Goal: Task Accomplishment & Management: Manage account settings

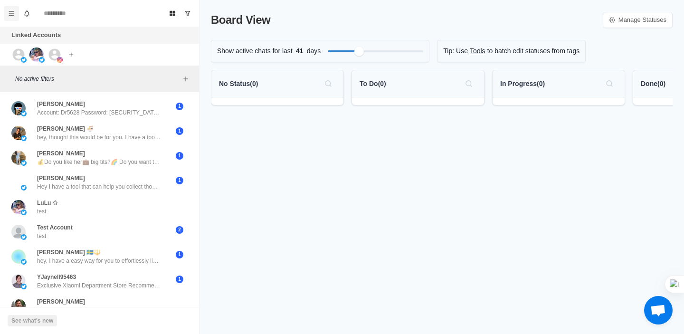
click at [16, 16] on button "Menu" at bounding box center [11, 13] width 15 height 15
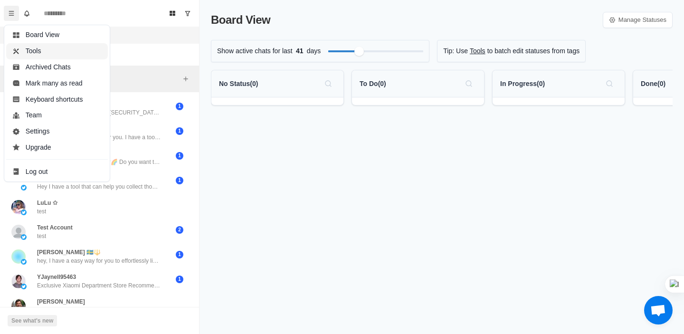
click at [32, 57] on button "Tools" at bounding box center [57, 51] width 102 height 16
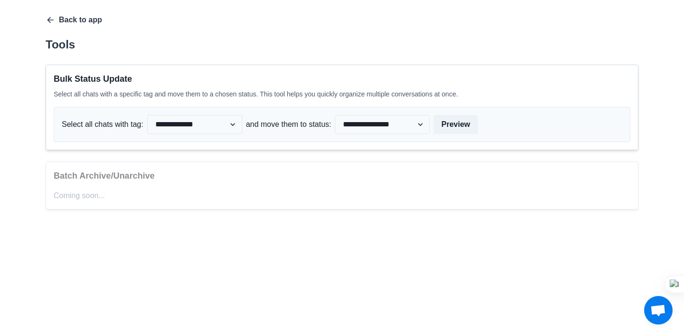
click at [49, 20] on icon "button" at bounding box center [50, 20] width 6 height 6
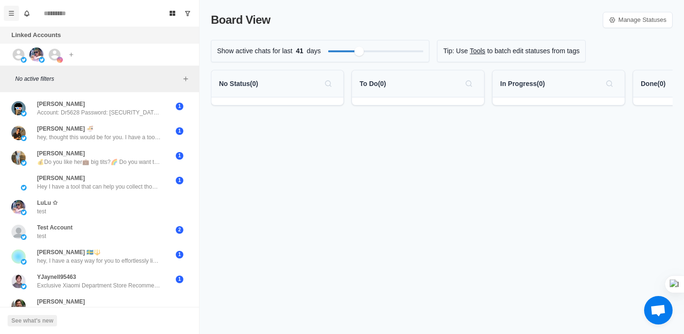
click at [9, 11] on icon "Menu" at bounding box center [11, 13] width 7 height 7
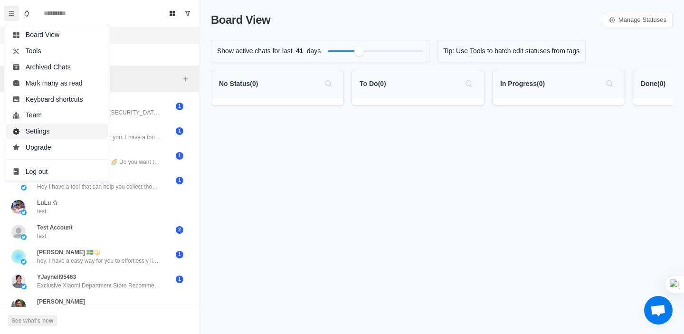
click at [27, 133] on button "Settings" at bounding box center [57, 132] width 102 height 16
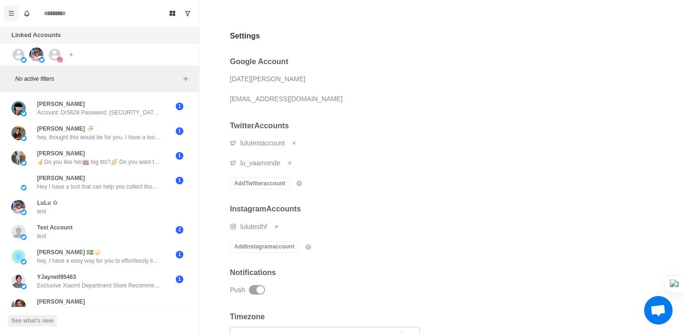
click at [12, 13] on icon "Menu" at bounding box center [11, 13] width 5 height 4
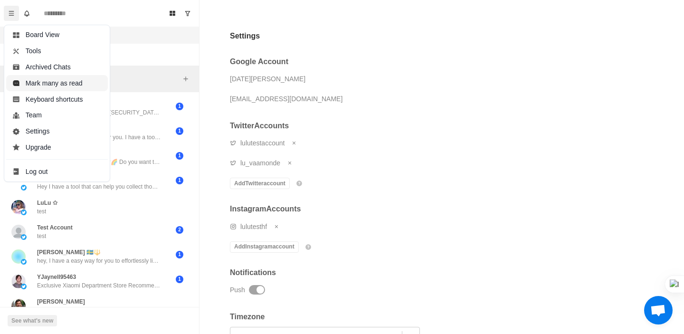
click at [50, 84] on button "Mark many as read" at bounding box center [57, 83] width 102 height 16
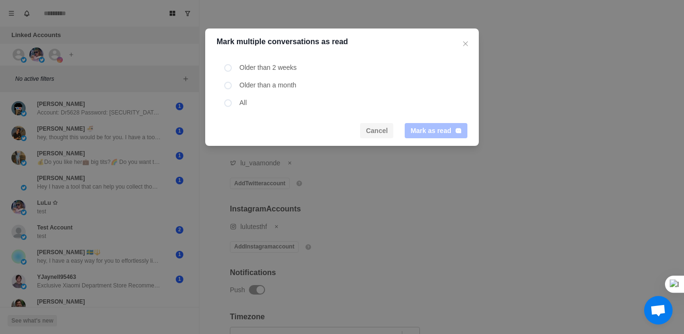
click at [368, 129] on button "Cancel" at bounding box center [376, 130] width 33 height 15
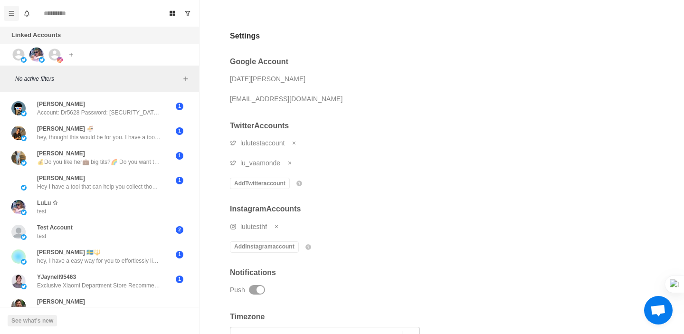
click at [5, 10] on button "Menu" at bounding box center [11, 13] width 15 height 15
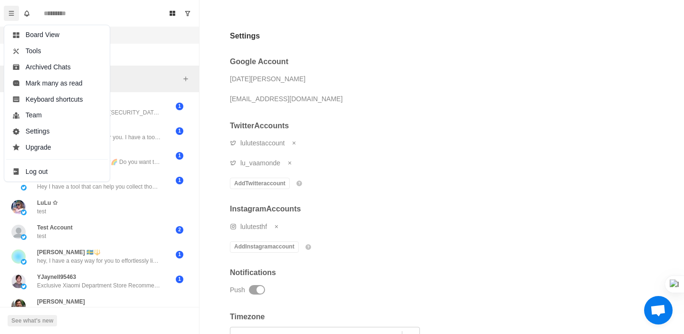
click at [132, 85] on div "No active filters" at bounding box center [99, 79] width 199 height 27
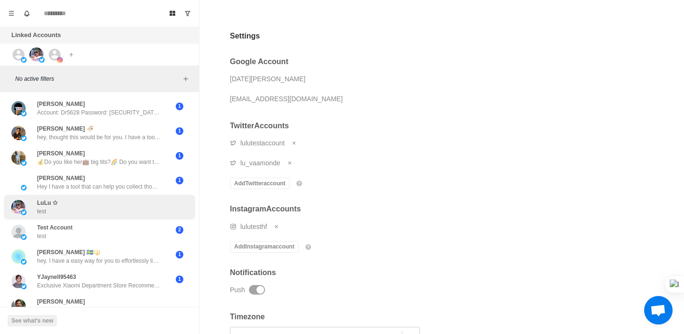
click at [58, 213] on div "LuLu ✩ test" at bounding box center [89, 207] width 156 height 17
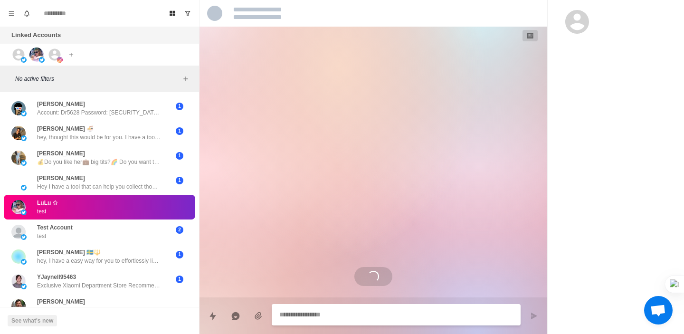
type textarea "*"
select select "**********"
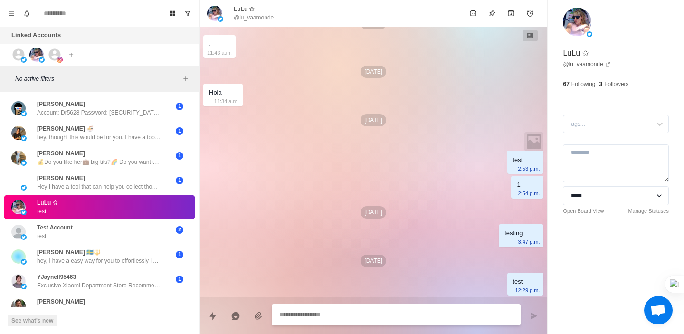
scroll to position [314, 0]
click at [29, 317] on button "See what's new" at bounding box center [32, 320] width 49 height 11
click at [32, 322] on button "See what's new" at bounding box center [32, 320] width 49 height 11
click at [12, 19] on button "Menu" at bounding box center [11, 13] width 15 height 15
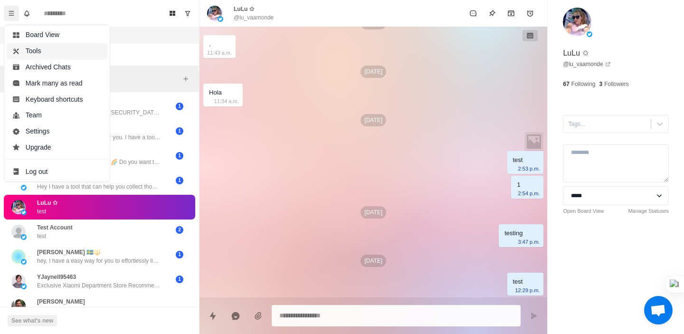
type textarea "*"
click at [38, 48] on button "Tools" at bounding box center [57, 51] width 102 height 16
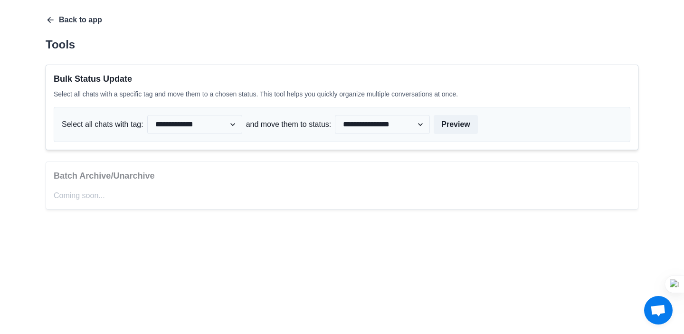
click at [52, 20] on icon "button" at bounding box center [51, 20] width 10 height 10
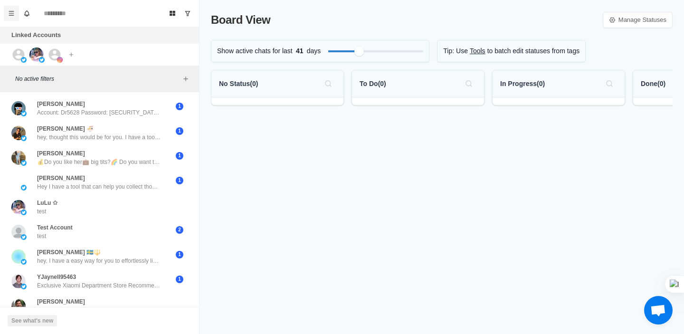
click at [11, 11] on icon "Menu" at bounding box center [11, 13] width 7 height 7
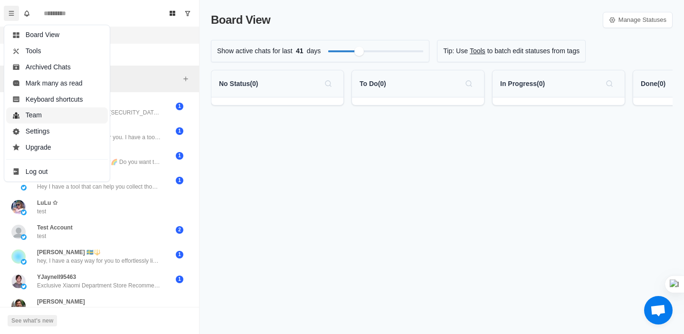
click at [33, 114] on button "Team" at bounding box center [57, 115] width 102 height 16
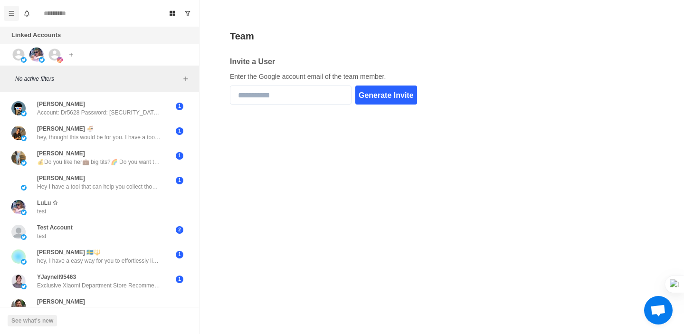
click at [9, 16] on icon "Menu" at bounding box center [11, 13] width 7 height 7
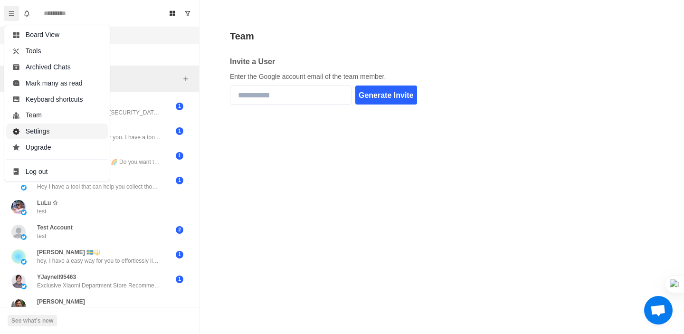
click at [30, 132] on button "Settings" at bounding box center [57, 132] width 102 height 16
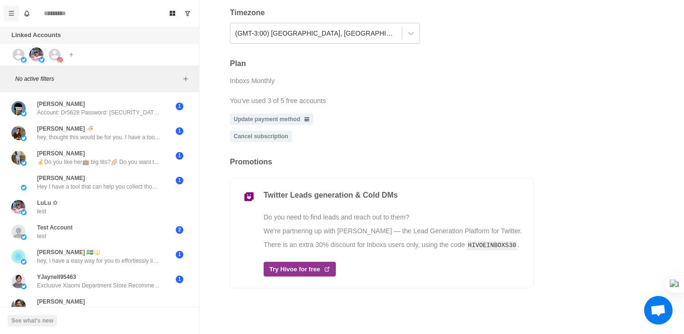
click at [7, 19] on button "Menu" at bounding box center [11, 13] width 15 height 15
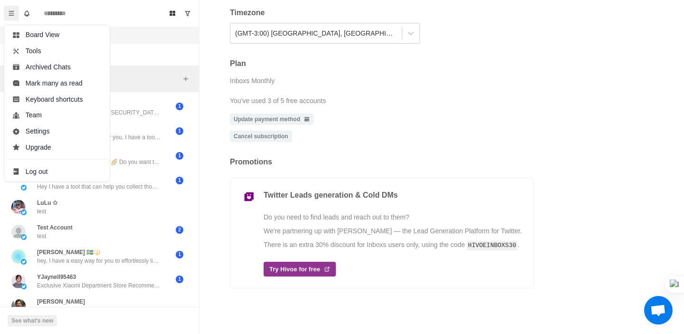
click at [215, 116] on div "Settings Google Account Lucia Vaamonde luluv89@gmail.com Twitter Accounts lulut…" at bounding box center [442, 167] width 485 height 334
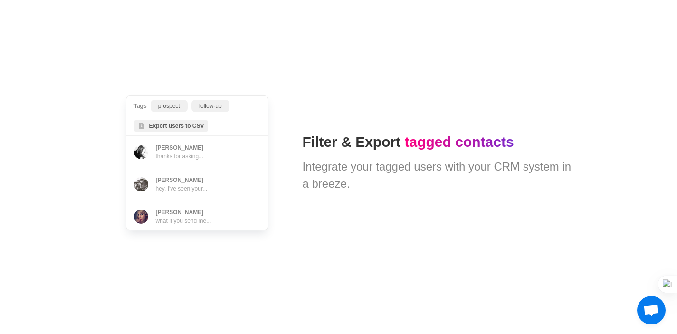
scroll to position [2284, 0]
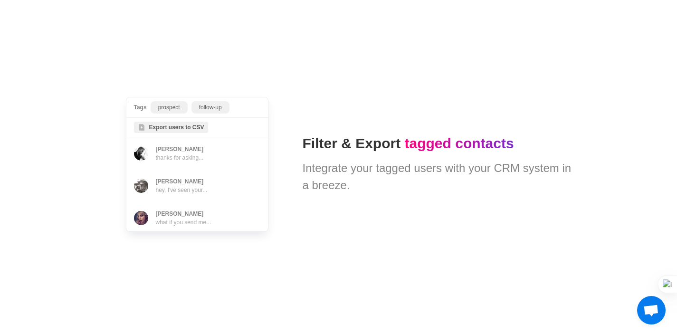
type textarea "*"
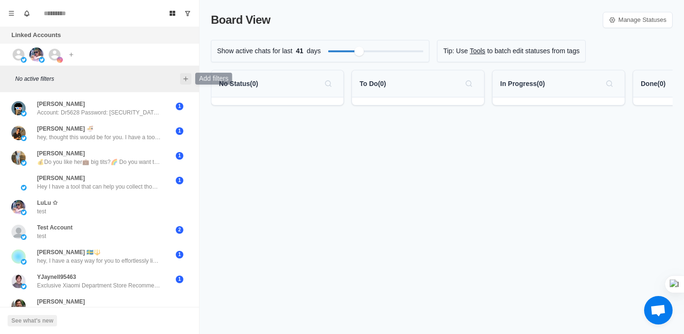
click at [185, 76] on icon "Add filters" at bounding box center [186, 79] width 8 height 8
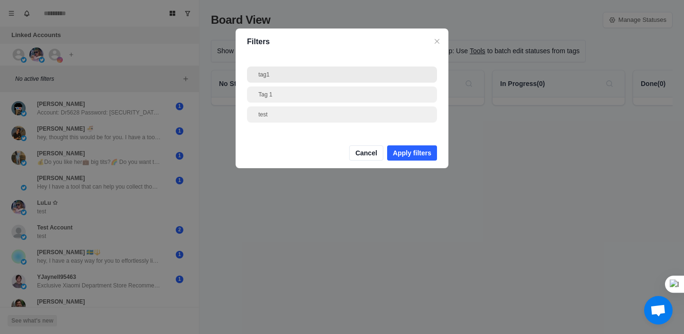
click at [291, 76] on div "tag1" at bounding box center [341, 74] width 167 height 9
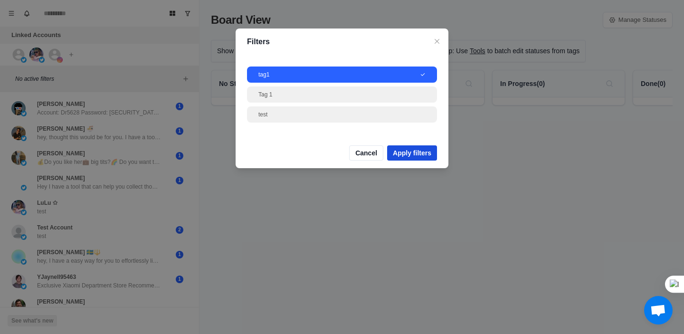
click at [411, 152] on button "Apply filters" at bounding box center [412, 152] width 50 height 15
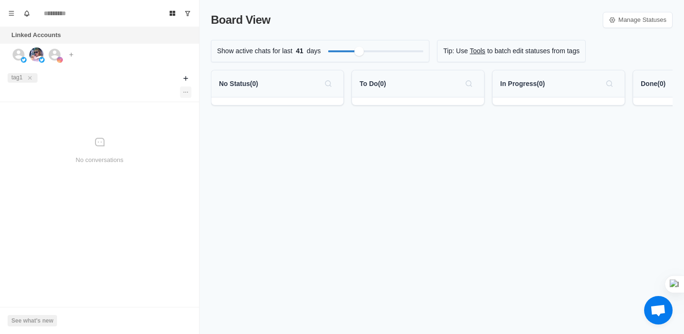
click at [189, 93] on button "Options" at bounding box center [185, 91] width 11 height 11
click at [185, 79] on icon "Add filters" at bounding box center [186, 79] width 8 height 8
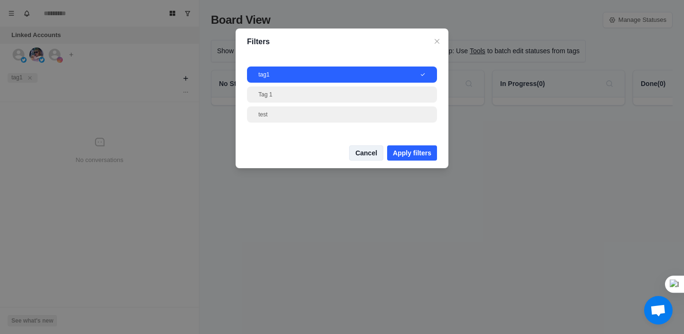
click at [360, 156] on button "Cancel" at bounding box center [366, 152] width 34 height 15
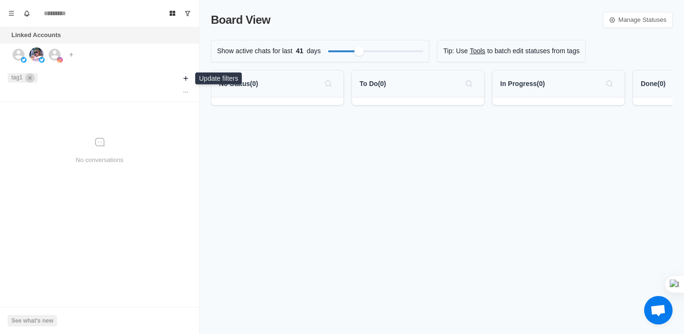
click at [28, 76] on icon "close" at bounding box center [30, 78] width 7 height 7
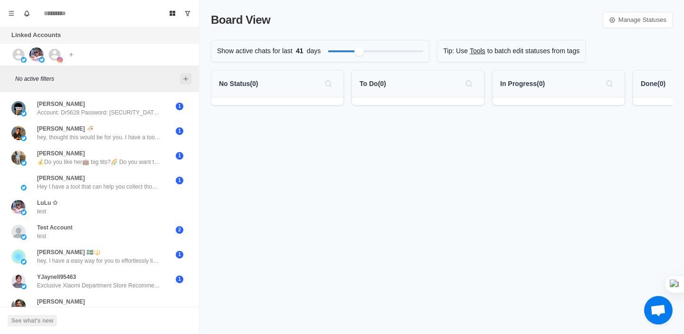
click at [183, 80] on icon "Add filters" at bounding box center [186, 79] width 8 height 8
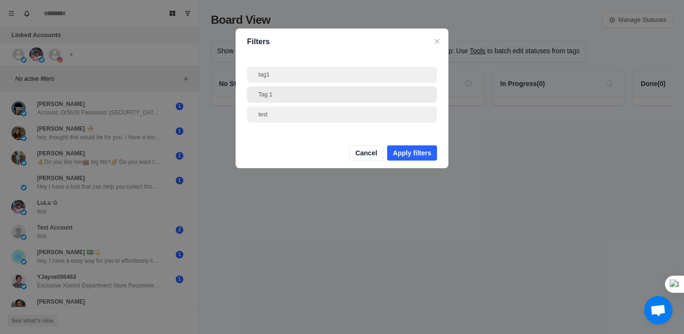
click at [280, 95] on div "Tag 1" at bounding box center [341, 94] width 167 height 9
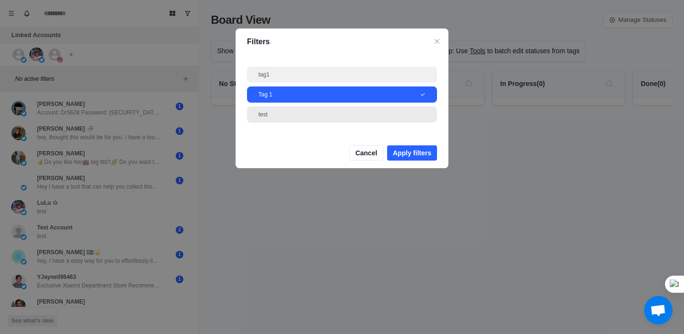
click at [329, 109] on div "test" at bounding box center [342, 114] width 190 height 16
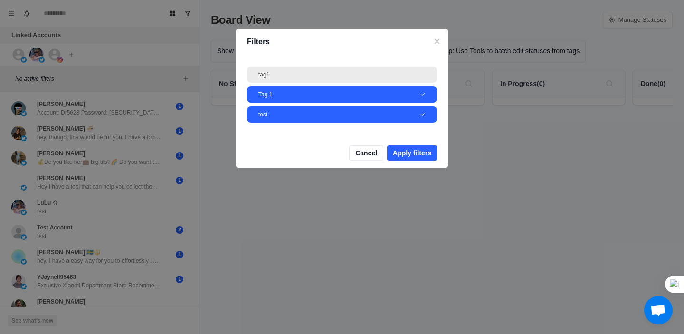
click at [320, 75] on div "tag1" at bounding box center [341, 74] width 167 height 9
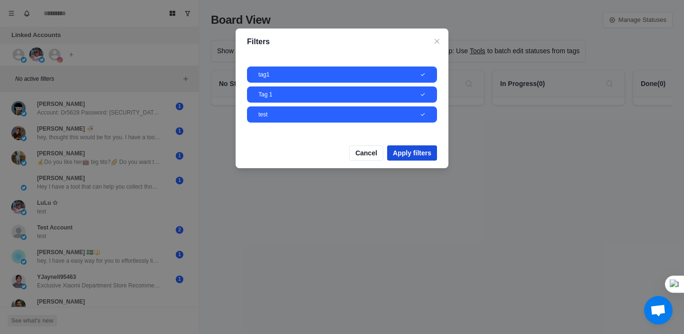
click at [410, 157] on button "Apply filters" at bounding box center [412, 152] width 50 height 15
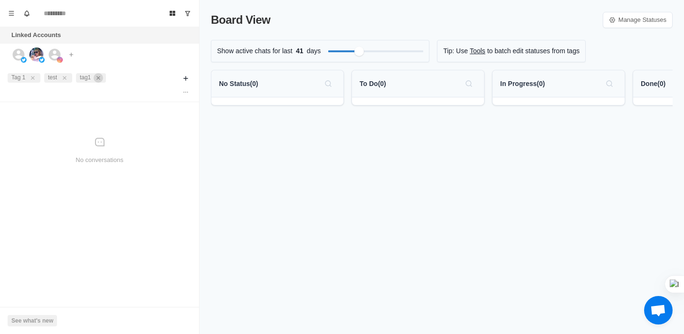
click at [97, 76] on icon "close" at bounding box center [98, 78] width 7 height 7
click at [63, 79] on icon "close" at bounding box center [64, 78] width 7 height 7
click at [34, 78] on icon "close" at bounding box center [32, 78] width 7 height 7
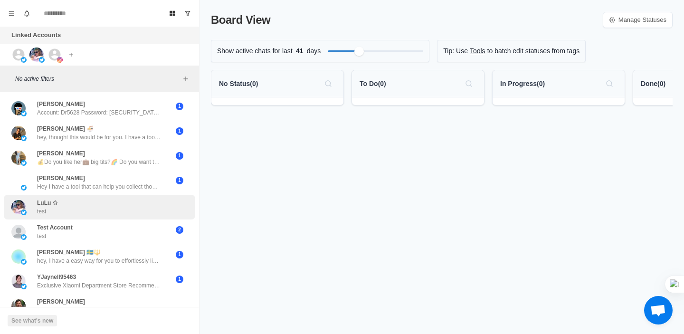
click at [89, 207] on div "LuLu ✩ test" at bounding box center [89, 207] width 156 height 17
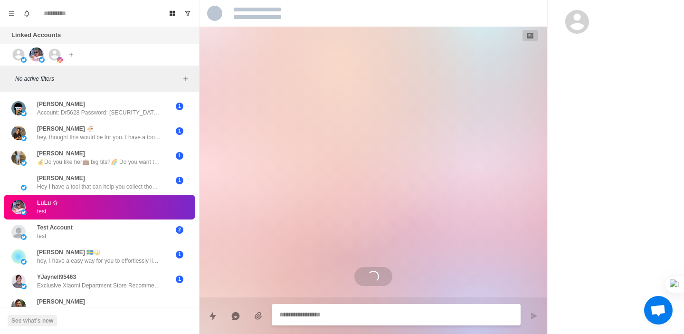
type textarea "*"
select select "**********"
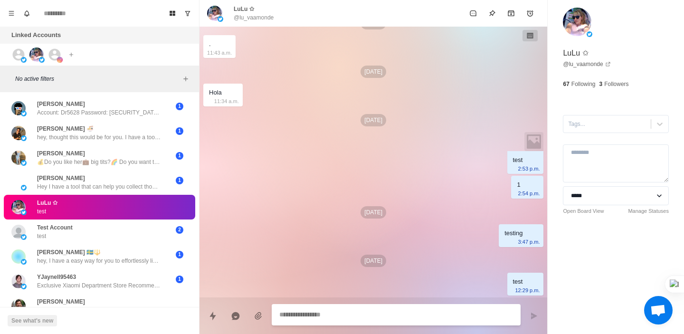
scroll to position [314, 0]
click at [599, 119] on div at bounding box center [607, 124] width 78 height 10
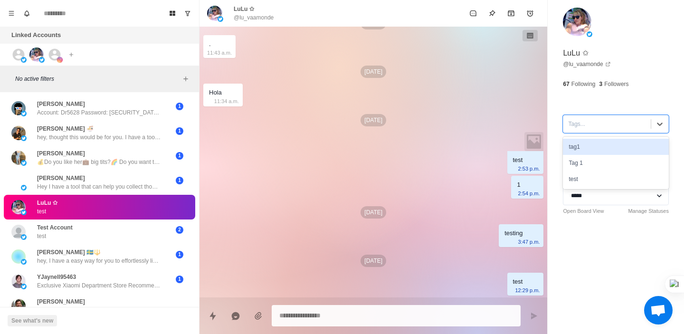
click at [584, 153] on div "tag1" at bounding box center [616, 147] width 106 height 16
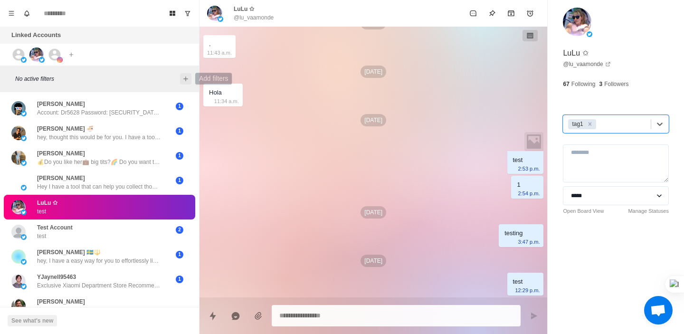
click at [187, 79] on icon "Add filters" at bounding box center [186, 79] width 8 height 8
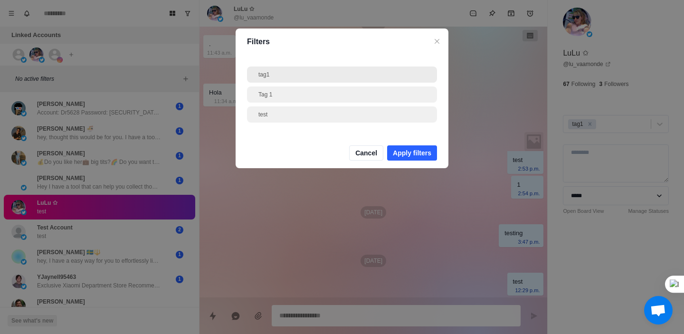
click at [293, 76] on div "tag1" at bounding box center [341, 74] width 167 height 9
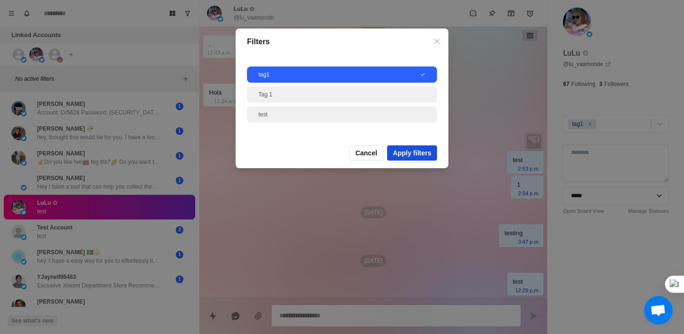
click at [412, 147] on button "Apply filters" at bounding box center [412, 152] width 50 height 15
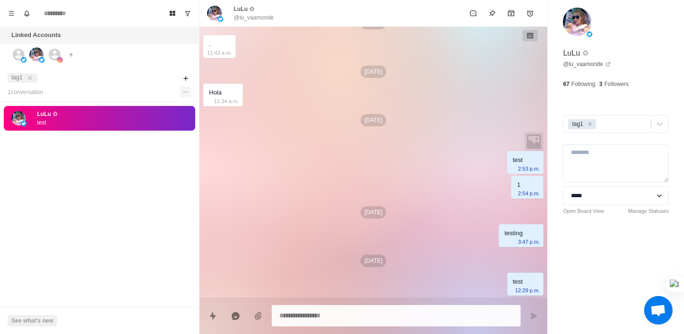
click at [182, 93] on button "Options" at bounding box center [185, 91] width 11 height 11
click at [202, 111] on button "Export users to CSV" at bounding box center [233, 112] width 102 height 16
type textarea "*"
